Goal: Task Accomplishment & Management: Use online tool/utility

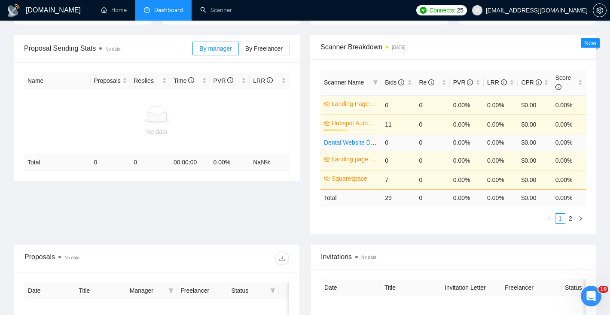
scroll to position [117, 0]
click at [377, 86] on span at bounding box center [375, 81] width 9 height 13
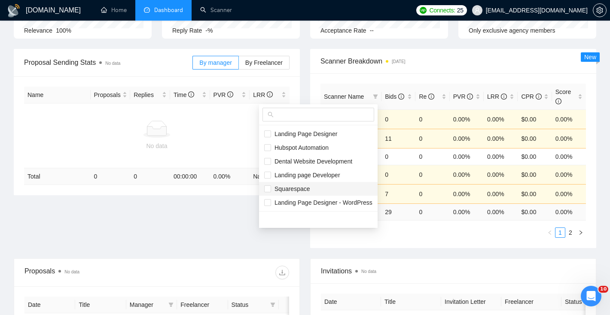
scroll to position [97, 0]
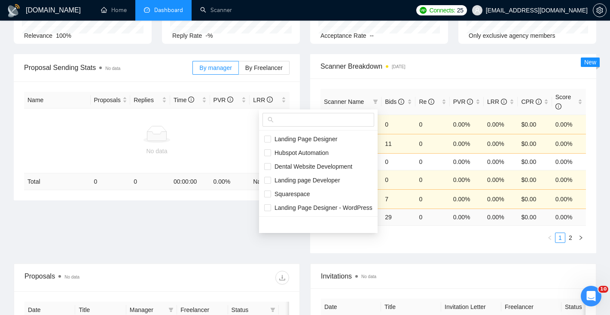
click at [374, 46] on div "Opportunities a few seconds ago 552 Relevance 100% Proposals No data 0 [DATE] R…" at bounding box center [305, 10] width 593 height 89
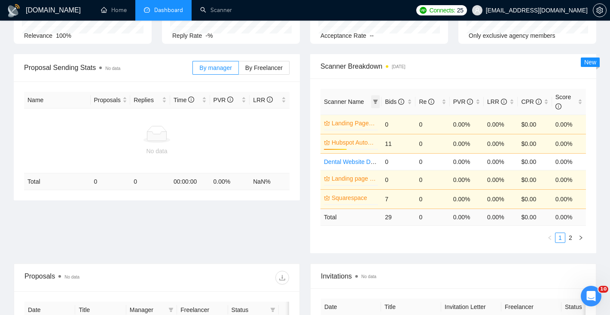
click at [376, 103] on icon "filter" at bounding box center [375, 102] width 5 height 4
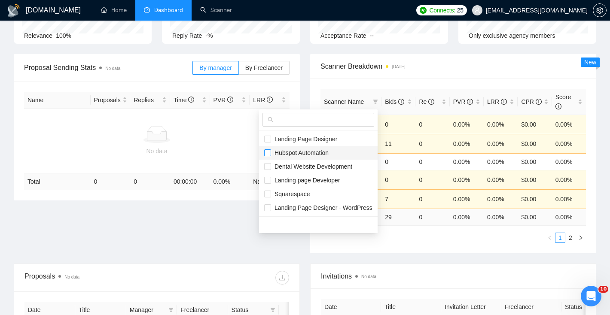
click at [269, 152] on input "checkbox" at bounding box center [267, 153] width 7 height 7
checkbox input "true"
click at [269, 180] on input "checkbox" at bounding box center [267, 180] width 7 height 7
checkbox input "true"
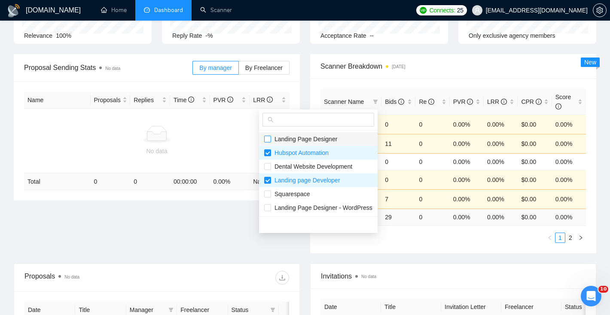
click at [267, 135] on label at bounding box center [267, 139] width 7 height 9
click at [267, 136] on input "checkbox" at bounding box center [267, 139] width 7 height 7
click at [267, 141] on input "checkbox" at bounding box center [267, 139] width 7 height 7
checkbox input "true"
click at [266, 191] on input "checkbox" at bounding box center [267, 194] width 7 height 7
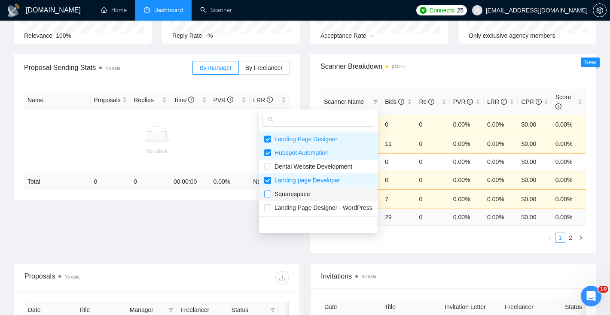
checkbox input "true"
click at [433, 81] on div "Scanner Name Bids Re PVR LRR CPR Score Landing Page Designer 0% 0 0 0.00% 0.00%…" at bounding box center [453, 166] width 286 height 175
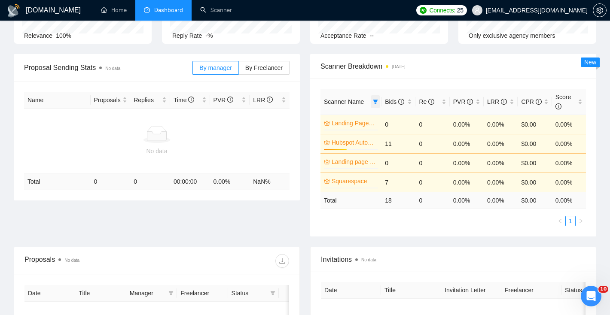
click at [376, 102] on icon "filter" at bounding box center [375, 102] width 5 height 4
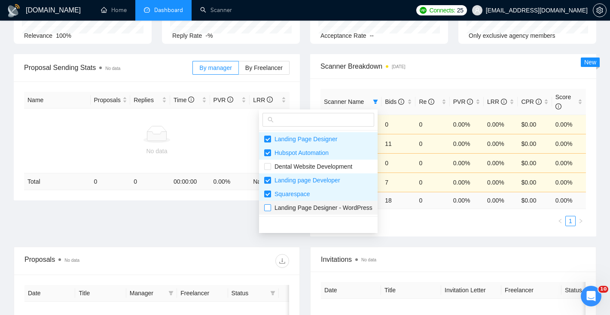
click at [267, 205] on input "checkbox" at bounding box center [267, 208] width 7 height 7
checkbox input "true"
click at [246, 223] on div "Proposal Sending Stats No data By manager By Freelancer Name Proposals Replies …" at bounding box center [305, 150] width 593 height 193
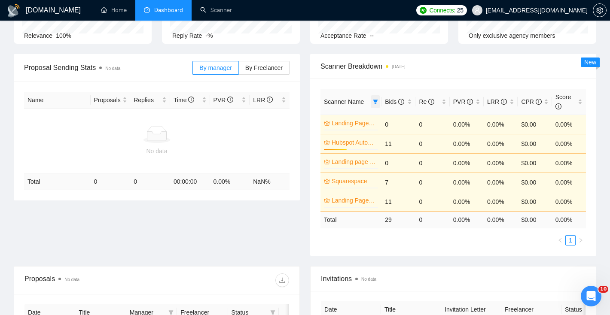
click at [378, 102] on icon "filter" at bounding box center [375, 101] width 5 height 5
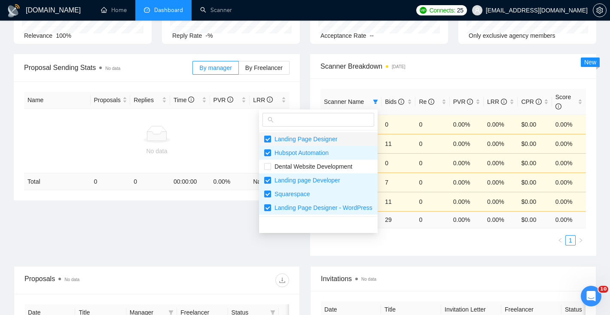
click at [268, 141] on input "checkbox" at bounding box center [267, 139] width 7 height 7
click at [223, 238] on div "Proposal Sending Stats No data By manager By Freelancer Name Proposals Replies …" at bounding box center [305, 160] width 593 height 212
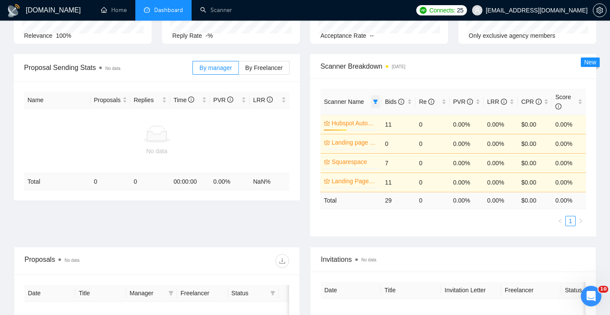
click at [377, 104] on icon "filter" at bounding box center [375, 101] width 5 height 5
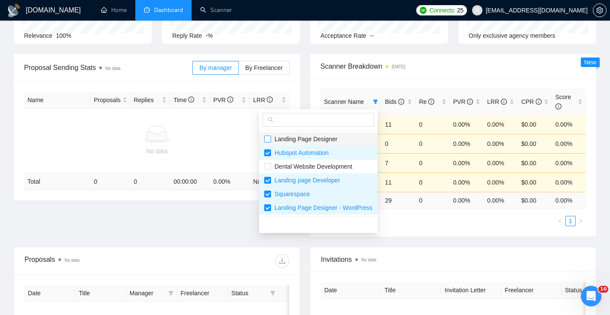
click at [269, 136] on input "checkbox" at bounding box center [267, 139] width 7 height 7
click at [379, 102] on span at bounding box center [375, 101] width 9 height 13
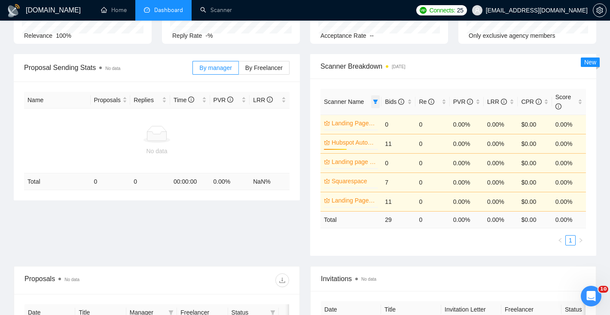
click at [379, 102] on span at bounding box center [375, 101] width 9 height 13
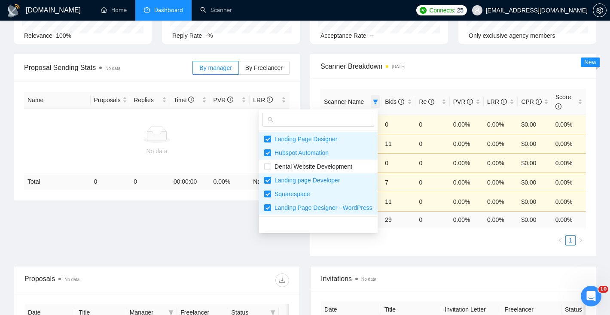
click at [377, 101] on icon "filter" at bounding box center [375, 102] width 5 height 4
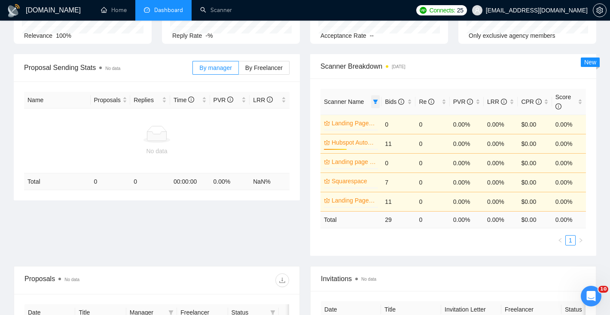
click at [374, 101] on icon "filter" at bounding box center [375, 102] width 5 height 4
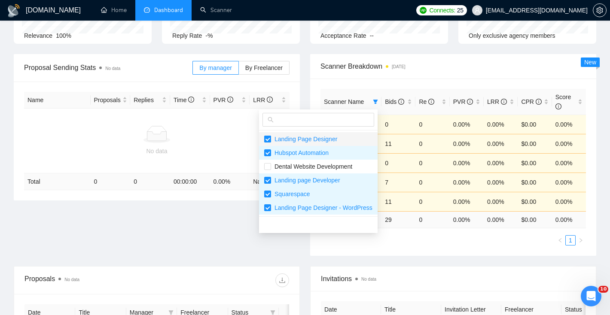
click at [270, 138] on input "checkbox" at bounding box center [267, 139] width 7 height 7
checkbox input "false"
click at [231, 232] on div "Proposal Sending Stats No data By manager By Freelancer Name Proposals Replies …" at bounding box center [305, 160] width 593 height 212
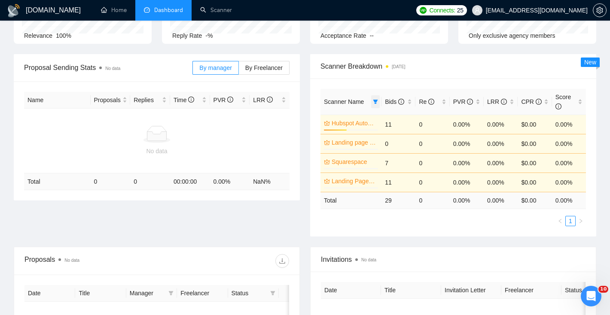
click at [379, 101] on span at bounding box center [375, 101] width 9 height 13
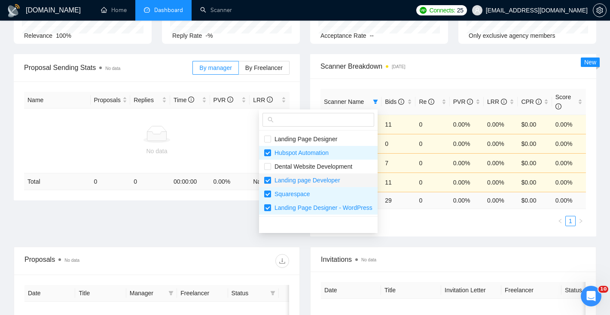
click at [268, 180] on input "checkbox" at bounding box center [267, 180] width 7 height 7
checkbox input "false"
click at [250, 205] on div "Proposal Sending Stats No data By manager By Freelancer Name Proposals Replies …" at bounding box center [305, 150] width 593 height 193
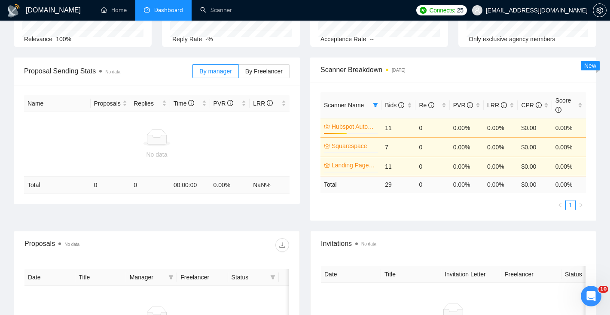
scroll to position [0, 0]
